Goal: Transaction & Acquisition: Download file/media

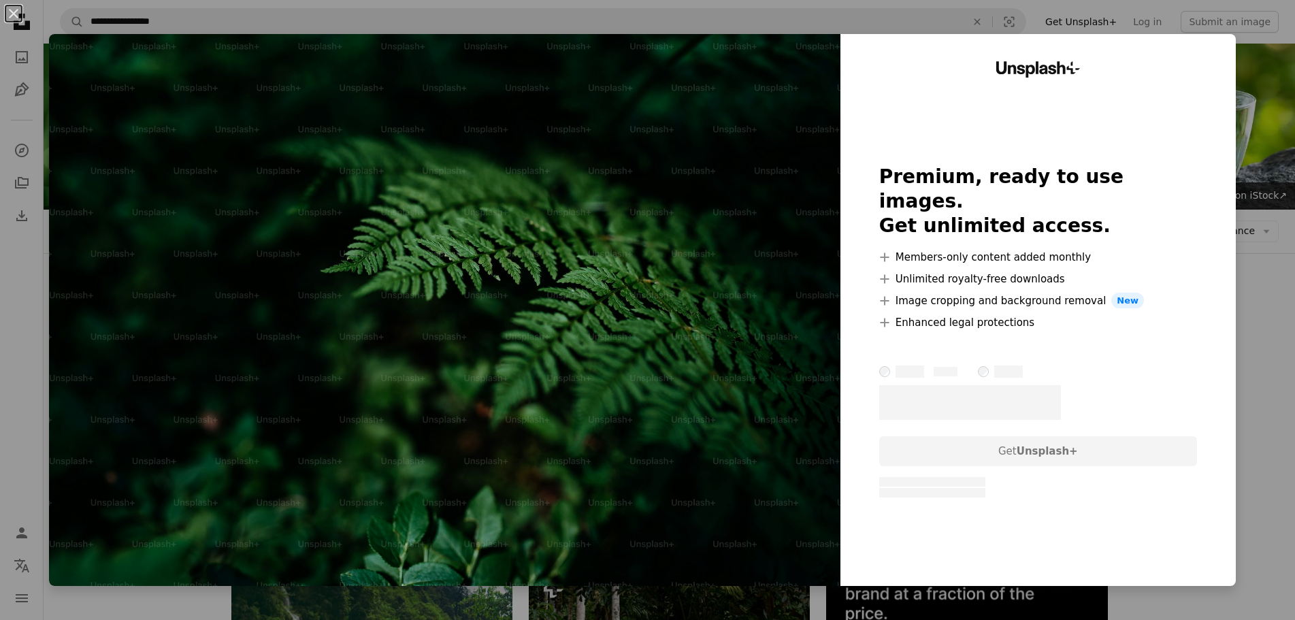
scroll to position [204, 0]
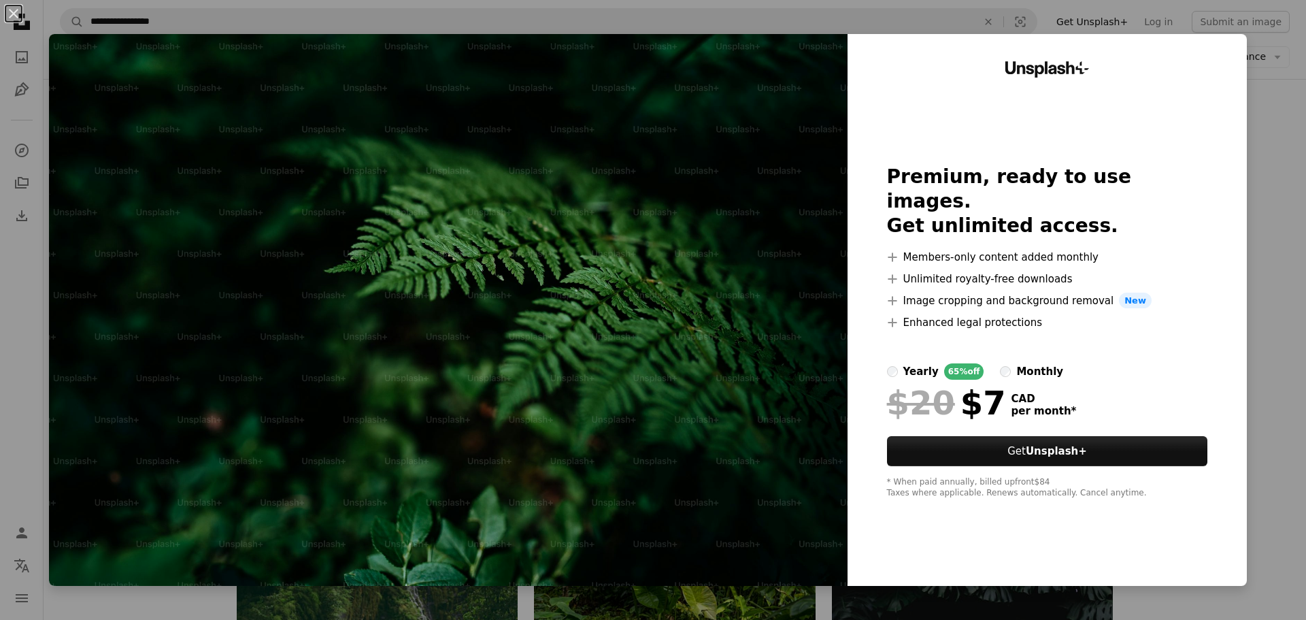
click at [1259, 128] on div "An X shape Unsplash+ Premium, ready to use images. Get unlimited access. A plus…" at bounding box center [653, 310] width 1306 height 620
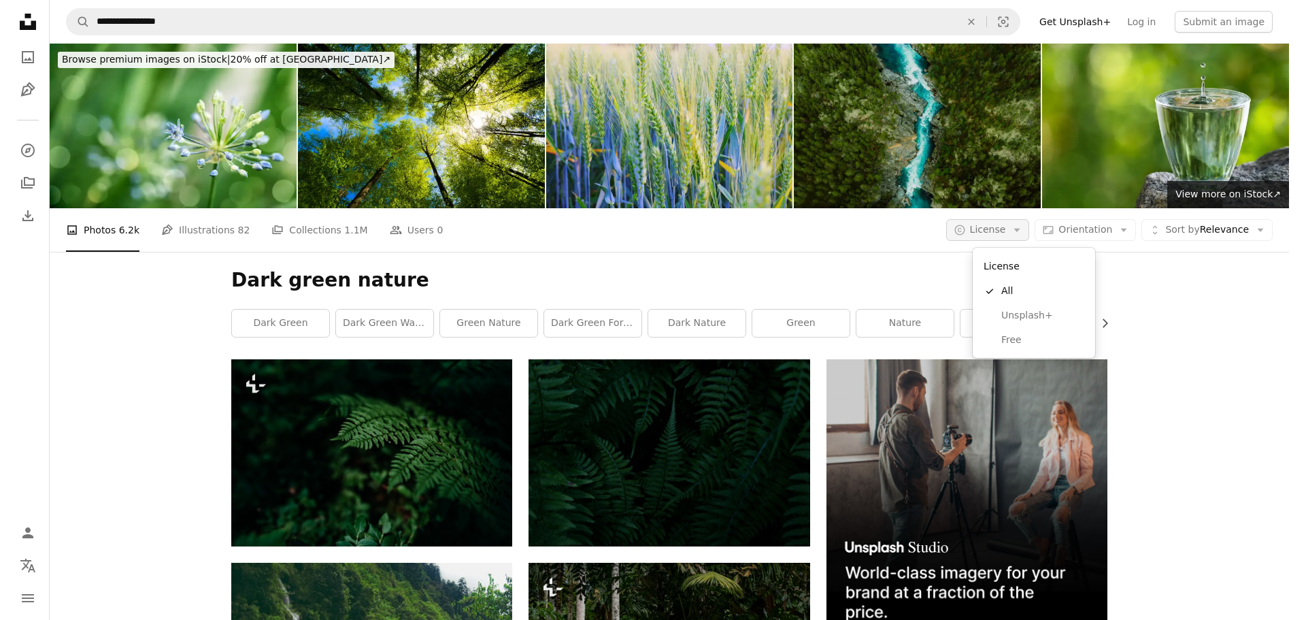
scroll to position [0, 0]
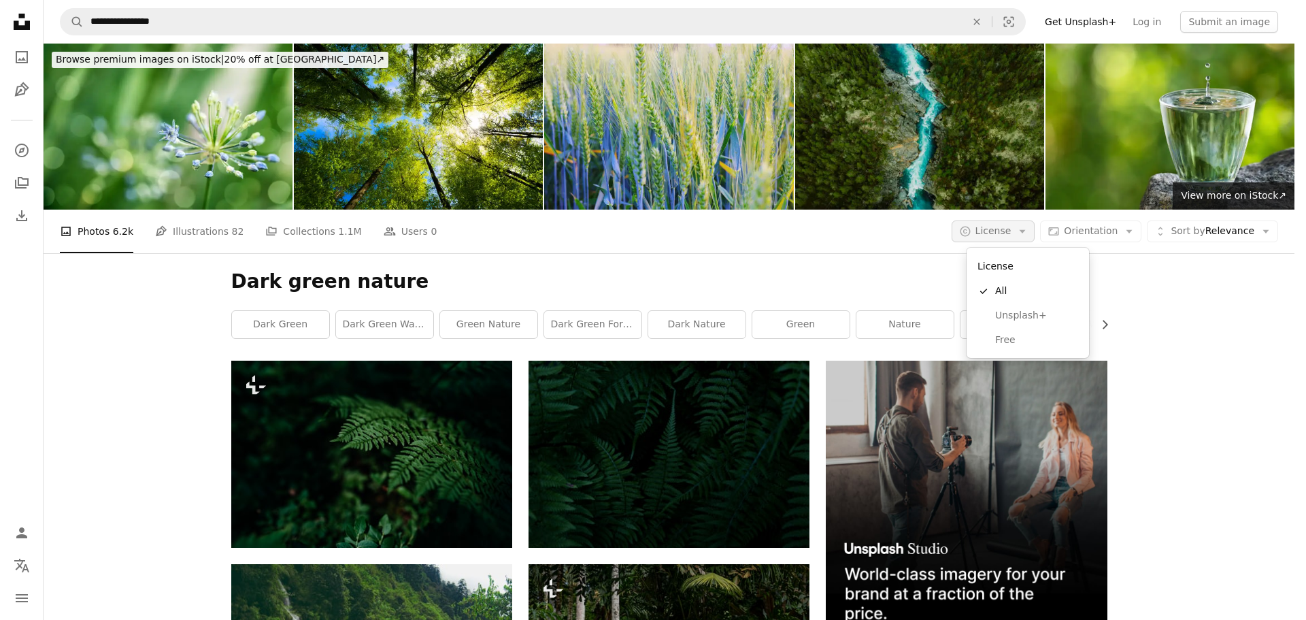
click at [1029, 225] on icon "Arrow down" at bounding box center [1022, 231] width 12 height 12
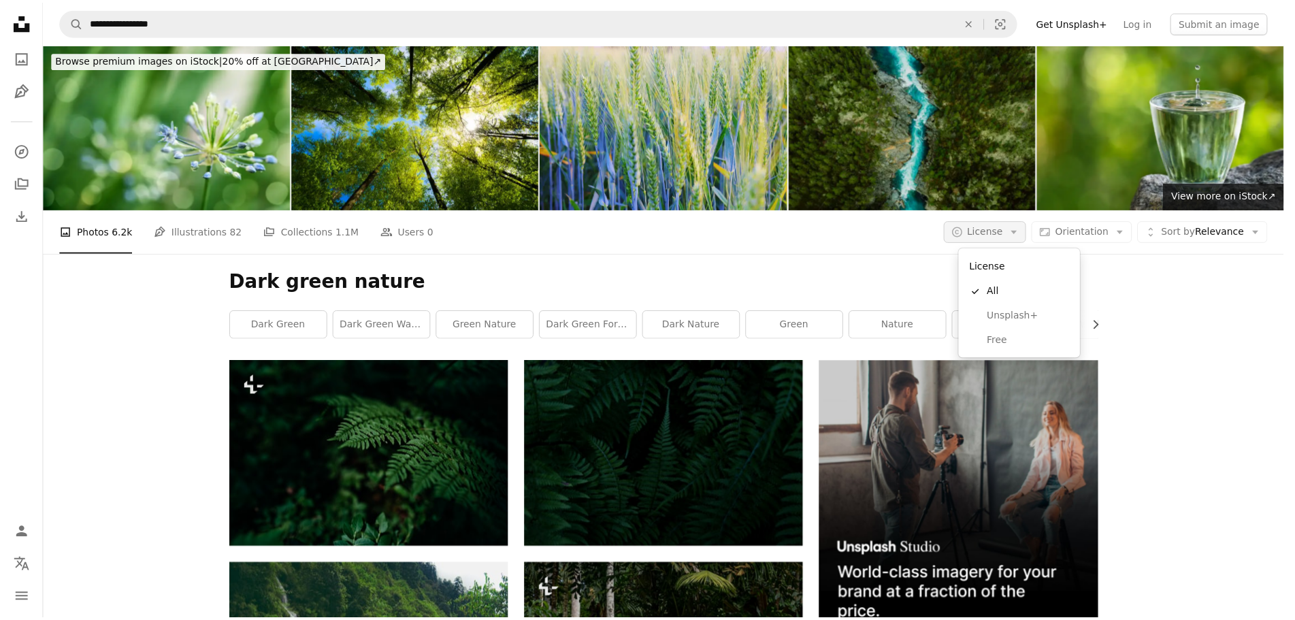
scroll to position [68, 0]
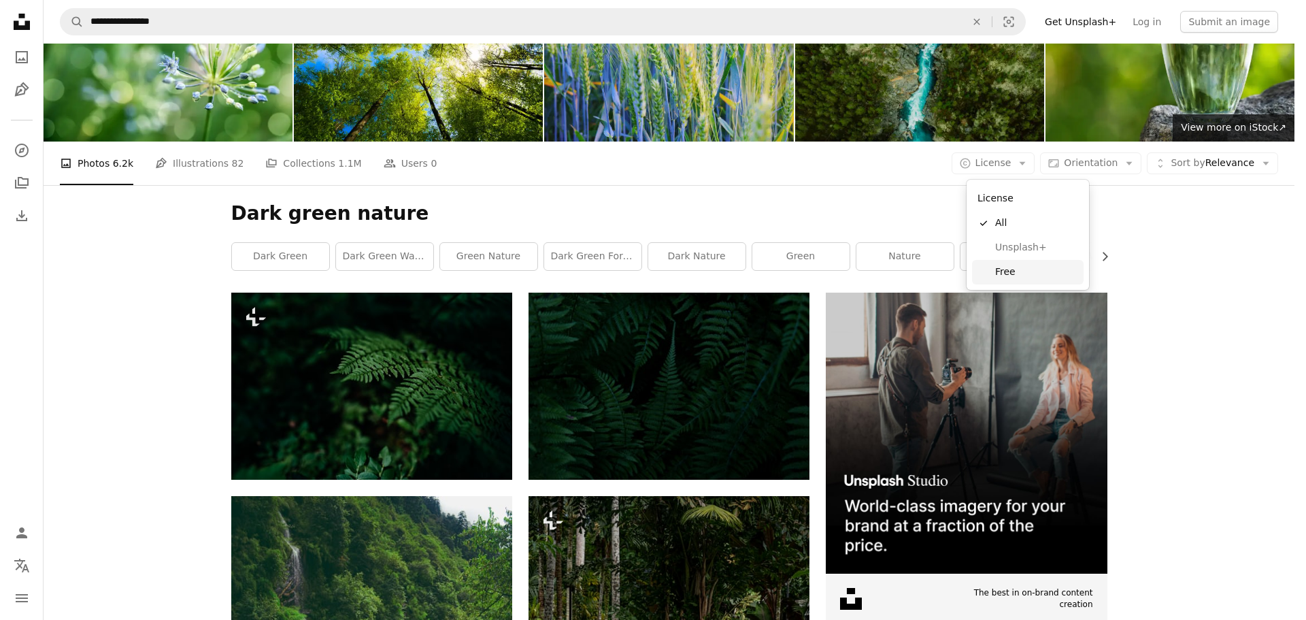
click at [1015, 267] on span "Free" at bounding box center [1036, 272] width 83 height 14
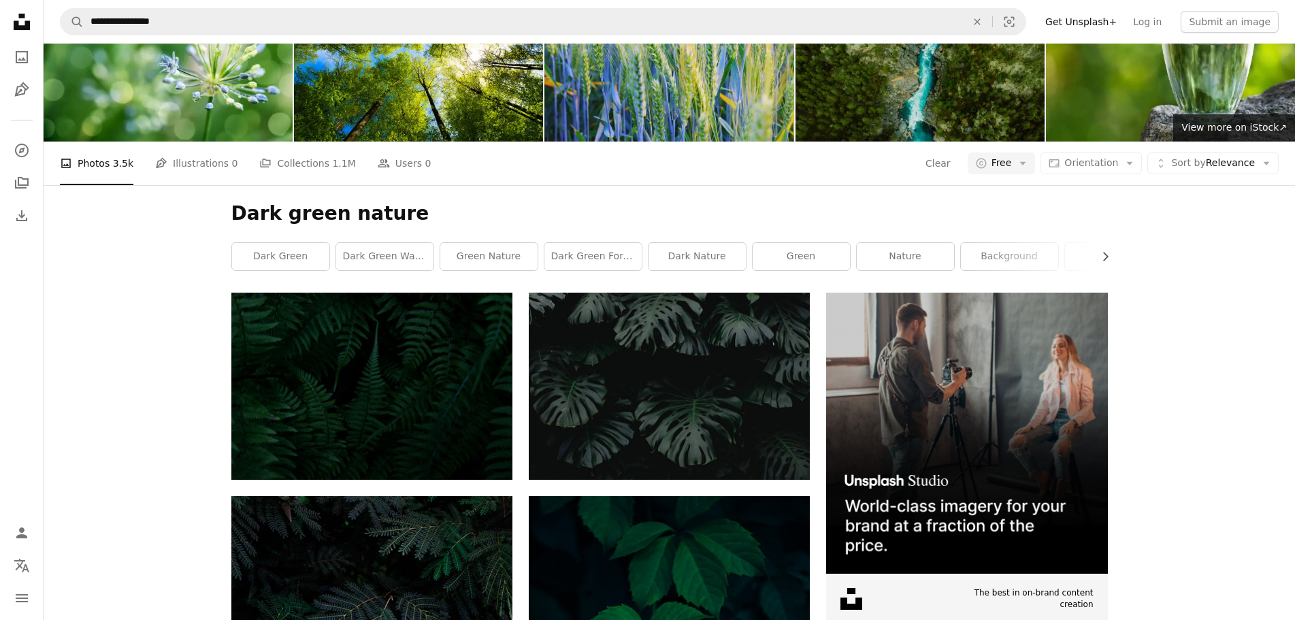
scroll to position [1225, 0]
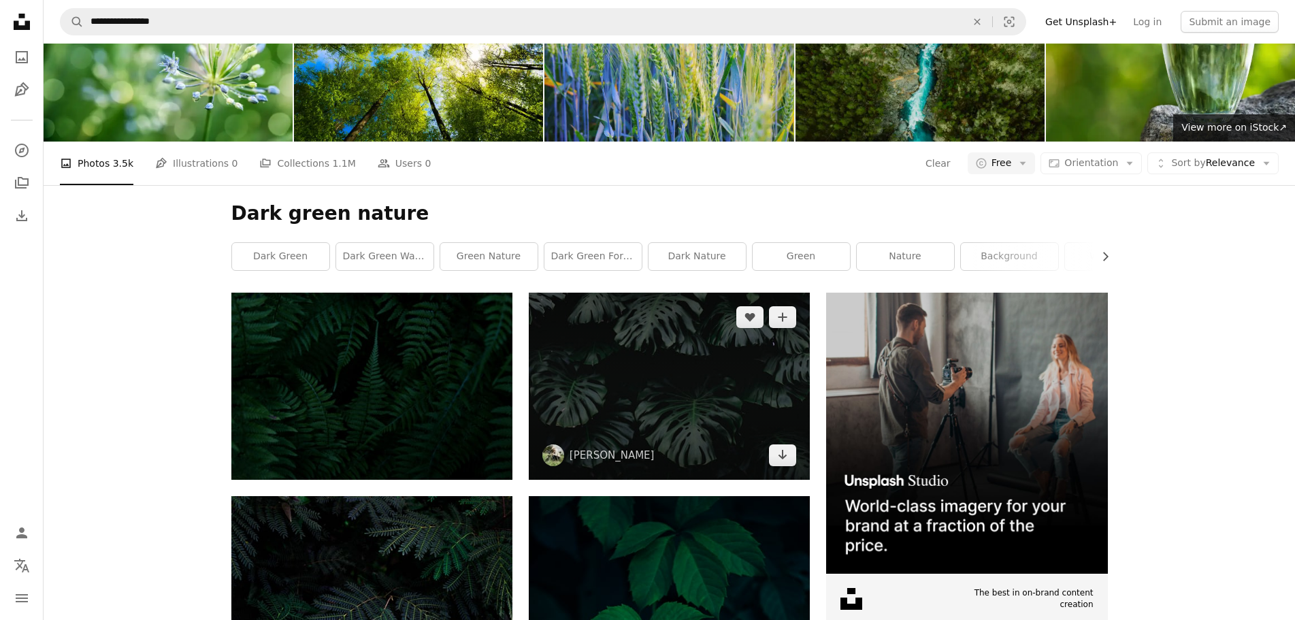
scroll to position [0, 0]
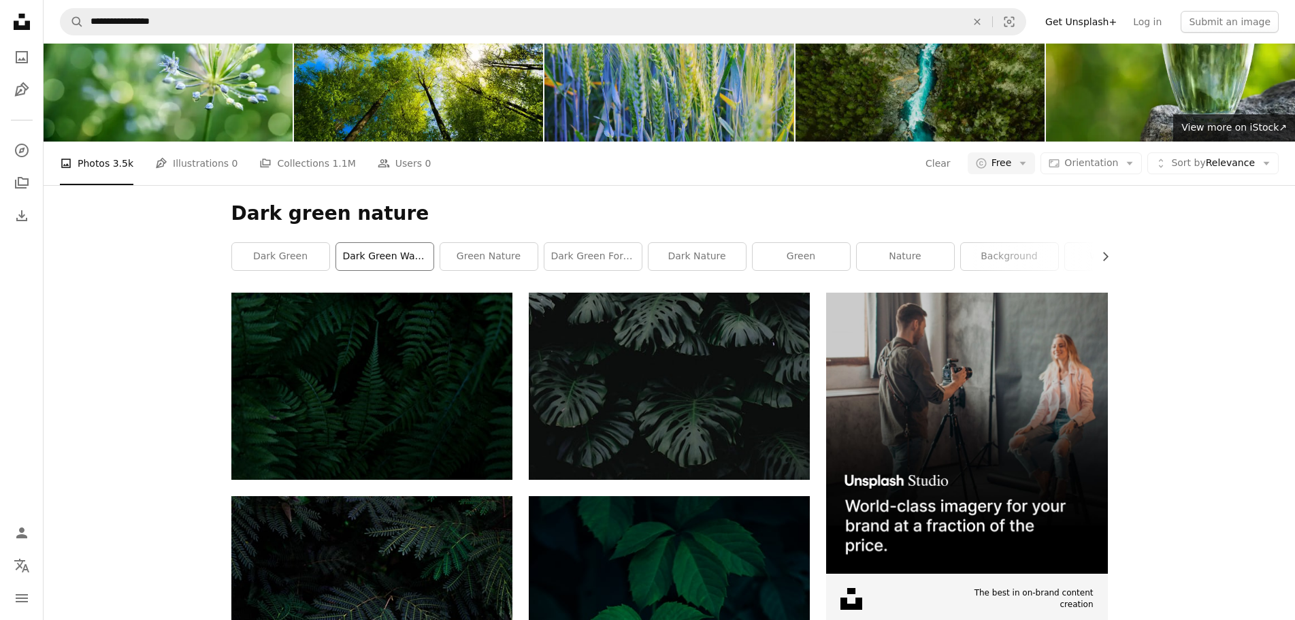
click at [367, 270] on link "dark green wallpaper" at bounding box center [384, 256] width 97 height 27
